Goal: Information Seeking & Learning: Learn about a topic

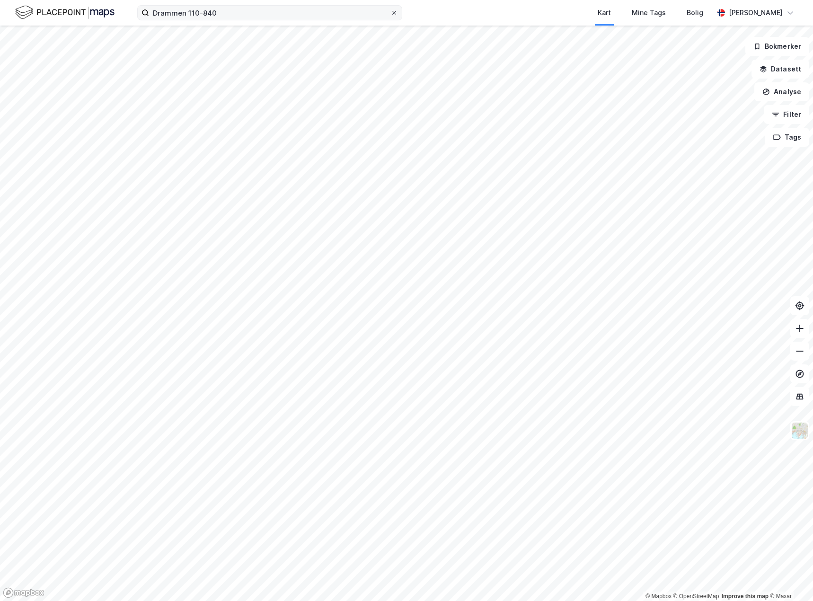
click at [393, 14] on icon at bounding box center [395, 13] width 6 height 6
click at [391, 14] on input "Drammen 110-840" at bounding box center [269, 13] width 241 height 14
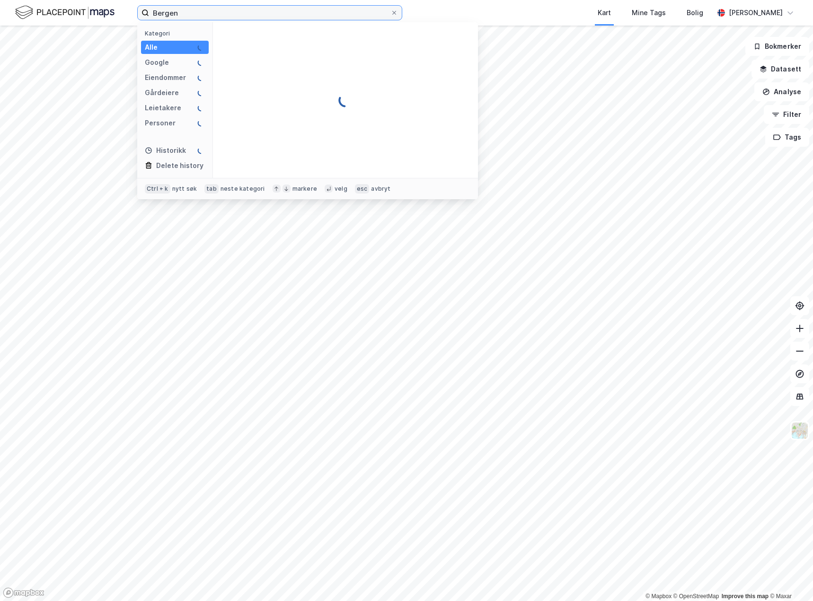
paste input "166/952"
type input "Bergen 166/952"
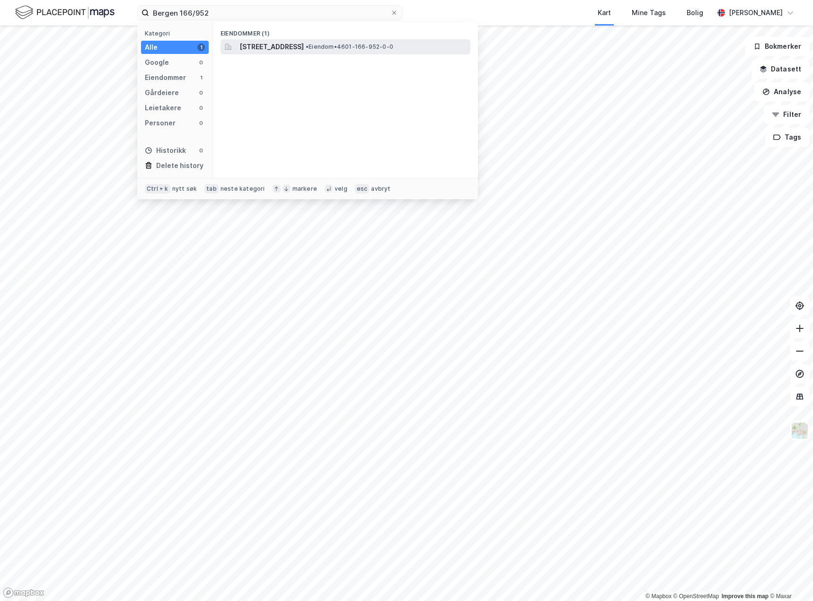
click at [304, 48] on span "[STREET_ADDRESS]" at bounding box center [272, 46] width 64 height 11
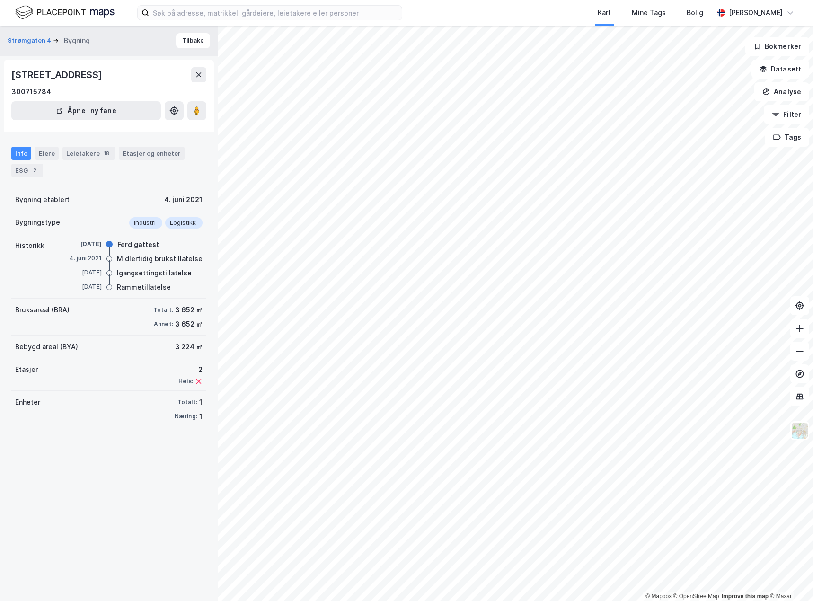
click at [57, 150] on div "Info Eiere Leietakere 18 Etasjer og enheter ESG 2" at bounding box center [108, 162] width 195 height 30
click at [45, 152] on div "Eiere" at bounding box center [47, 153] width 24 height 13
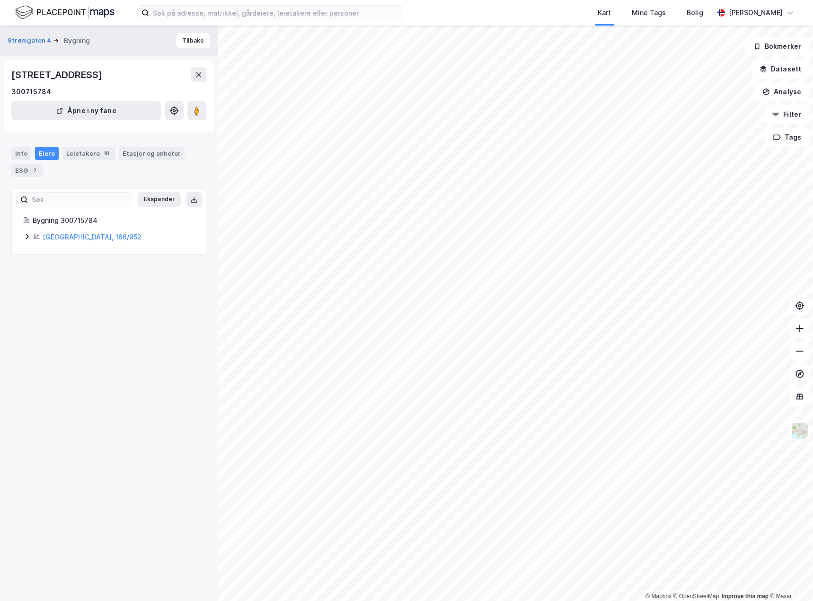
click at [26, 238] on icon at bounding box center [27, 237] width 8 height 8
click at [80, 237] on link "Bergen, 166/952" at bounding box center [92, 237] width 99 height 8
click at [51, 223] on div "Bygning 300715784" at bounding box center [114, 220] width 162 height 11
click at [194, 70] on button at bounding box center [198, 74] width 15 height 15
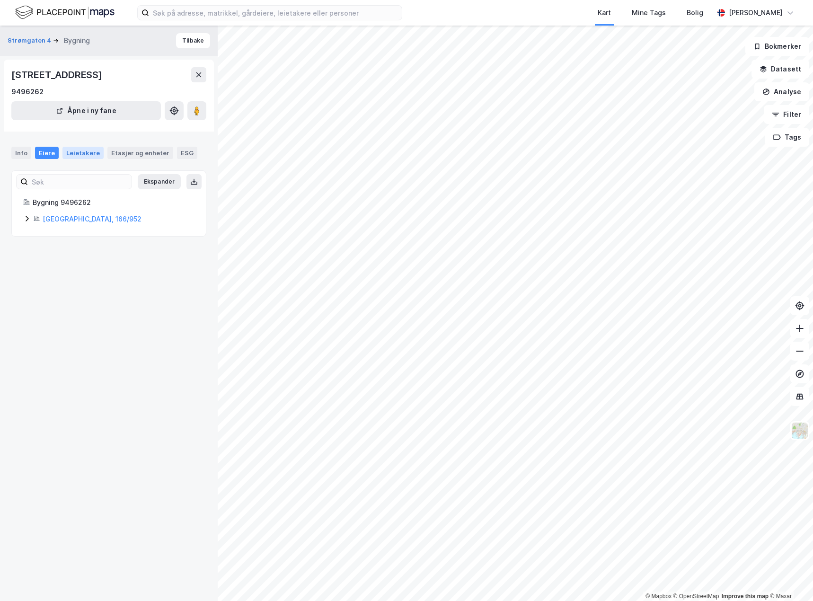
click at [84, 151] on div "Leietakere" at bounding box center [83, 153] width 41 height 12
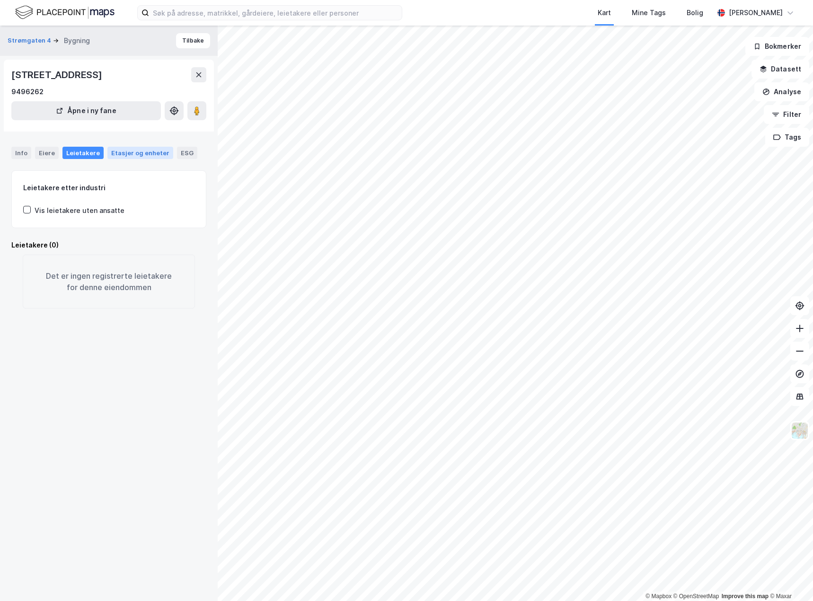
click at [111, 149] on div "Etasjer og enheter" at bounding box center [140, 153] width 58 height 9
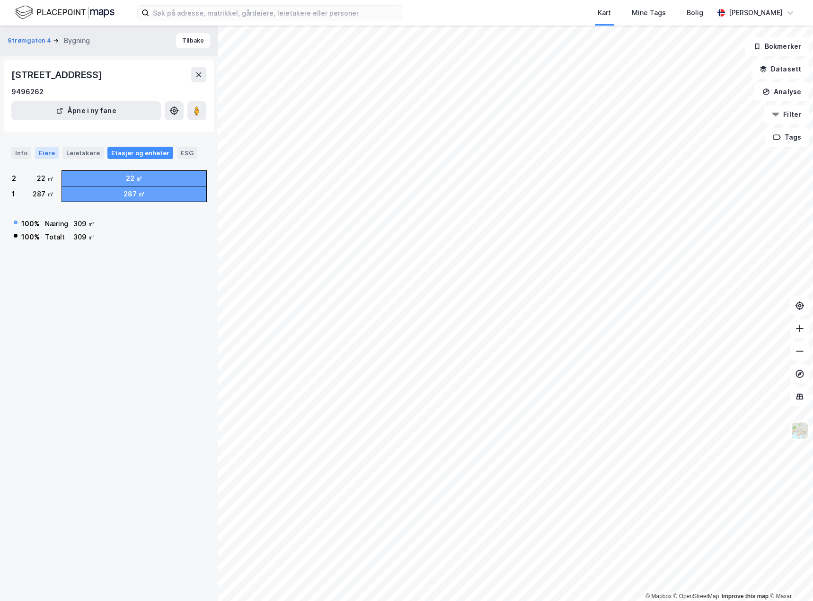
click at [48, 148] on div "Eiere" at bounding box center [47, 153] width 24 height 12
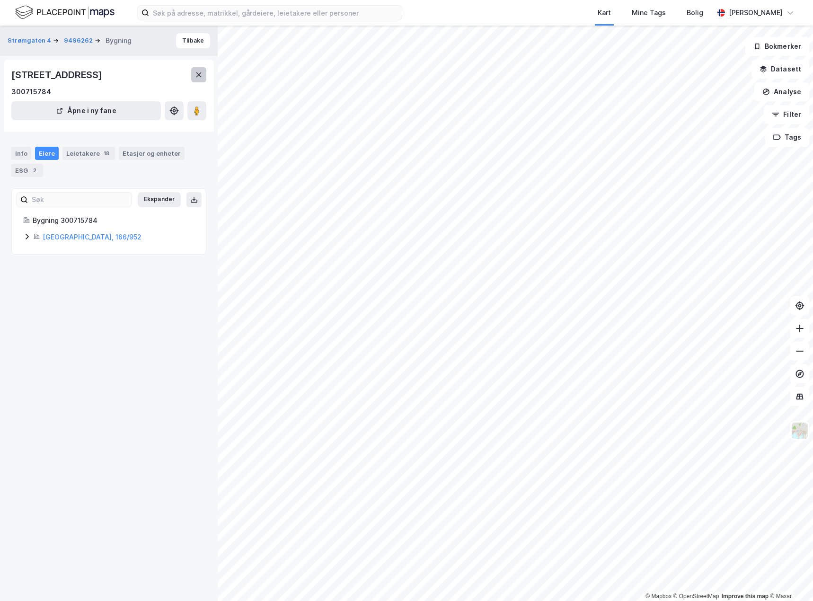
click at [200, 72] on icon at bounding box center [199, 75] width 8 height 8
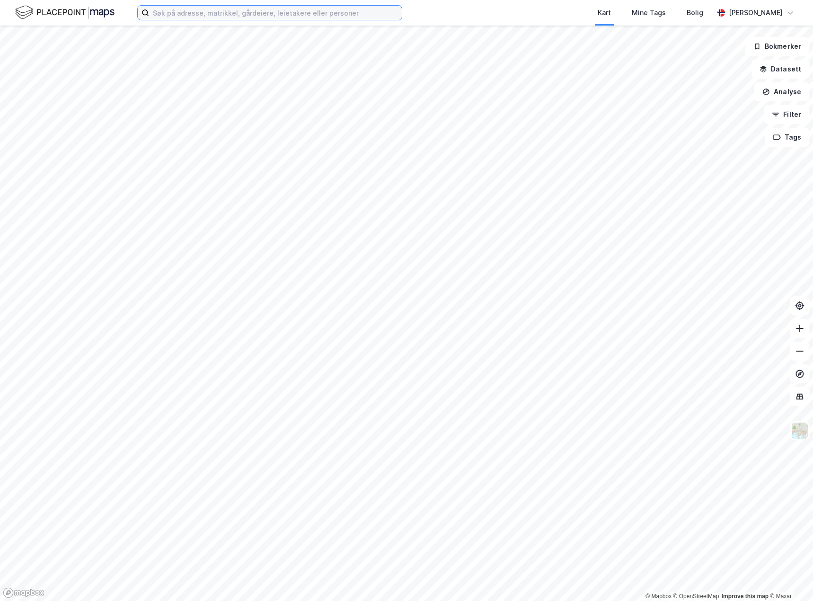
click at [200, 14] on input at bounding box center [275, 13] width 253 height 14
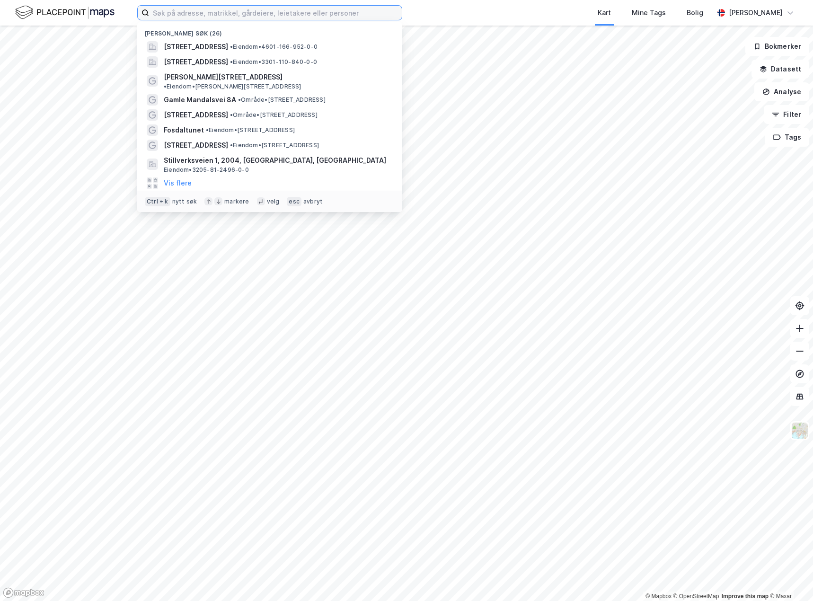
paste input "gnr/bnr 166/952"
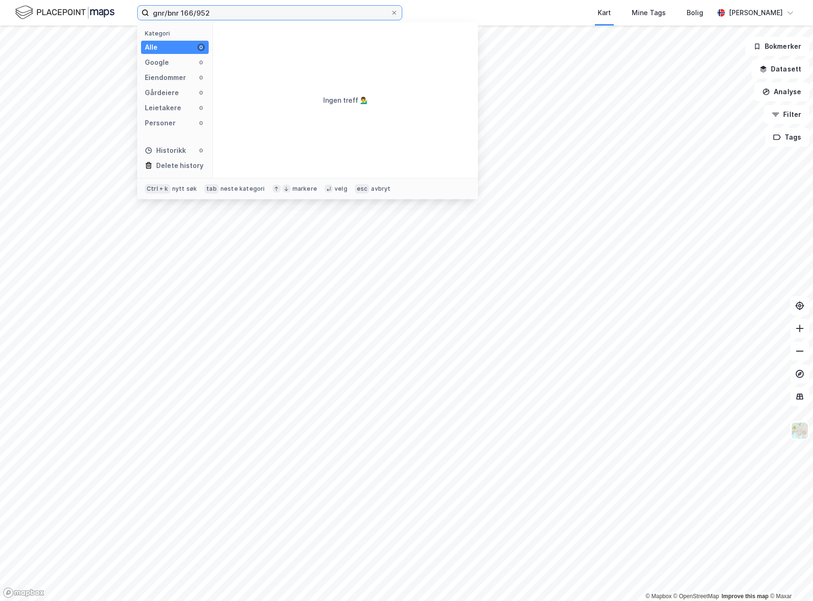
drag, startPoint x: 157, startPoint y: 11, endPoint x: 45, endPoint y: 10, distance: 111.3
click at [45, 10] on div "gnr/bnr 166/952 Kategori Alle 0 Google 0 Eiendommer 0 Gårdeiere 0 Leietakere 0 …" at bounding box center [406, 13] width 813 height 26
type input "bergen 166/952"
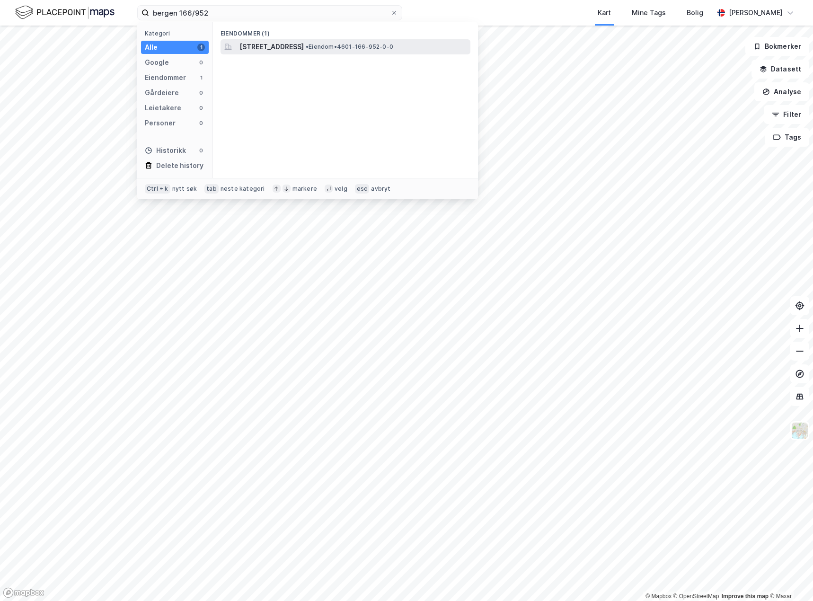
click at [293, 53] on div "Kaigaten 34, 5015, BERGEN, BERGEN • Eiendom • 4601-166-952-0-0" at bounding box center [346, 46] width 250 height 15
